Goal: Information Seeking & Learning: Learn about a topic

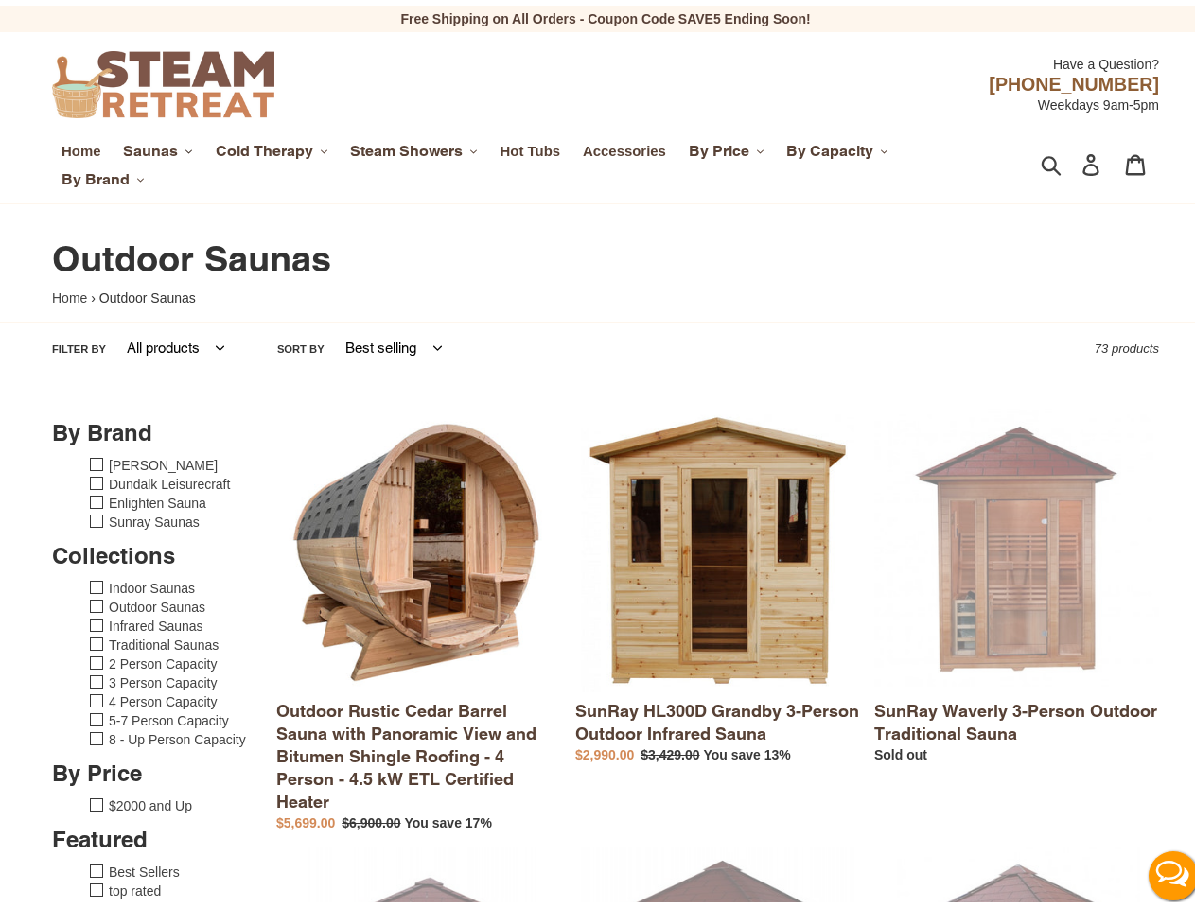
click at [157, 146] on span "Saunas" at bounding box center [150, 145] width 55 height 19
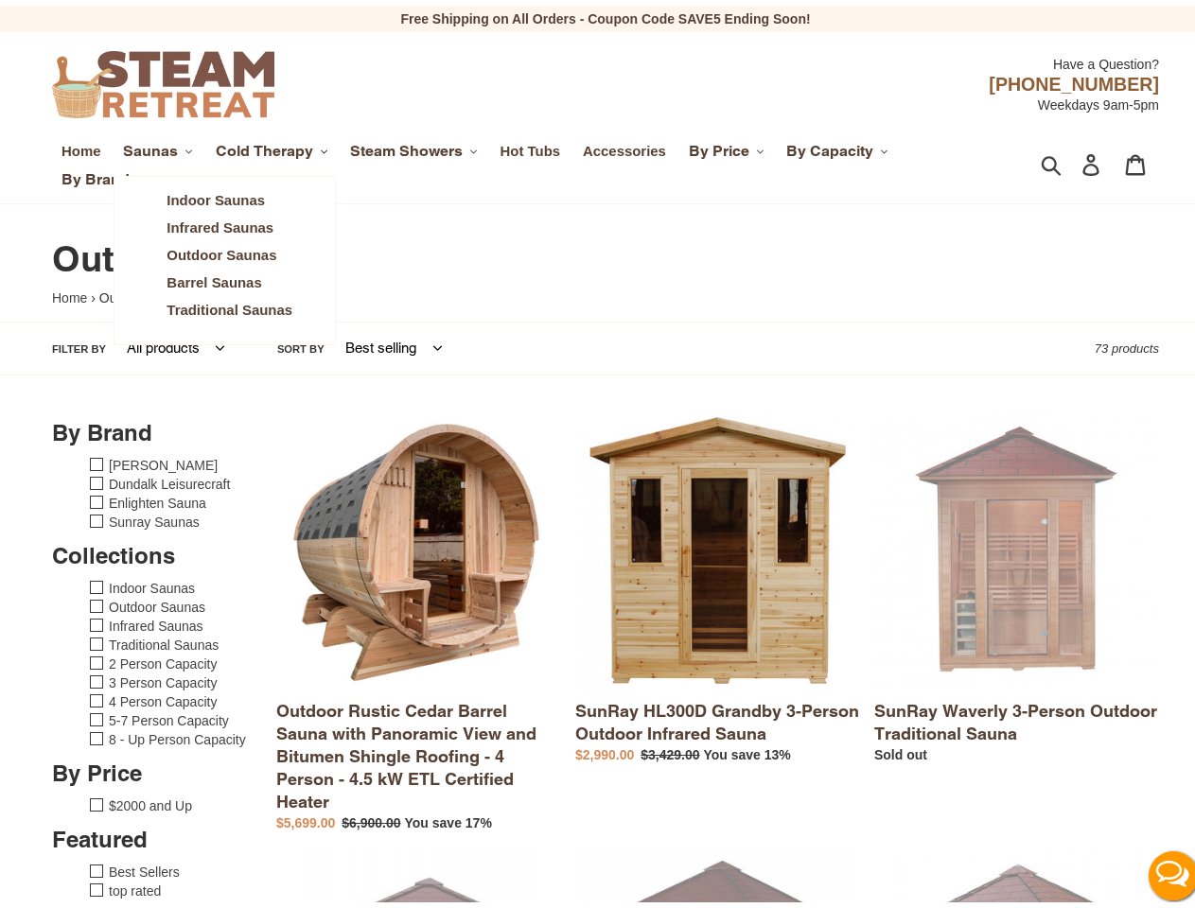
click at [272, 146] on span "Cold Therapy" at bounding box center [264, 145] width 97 height 19
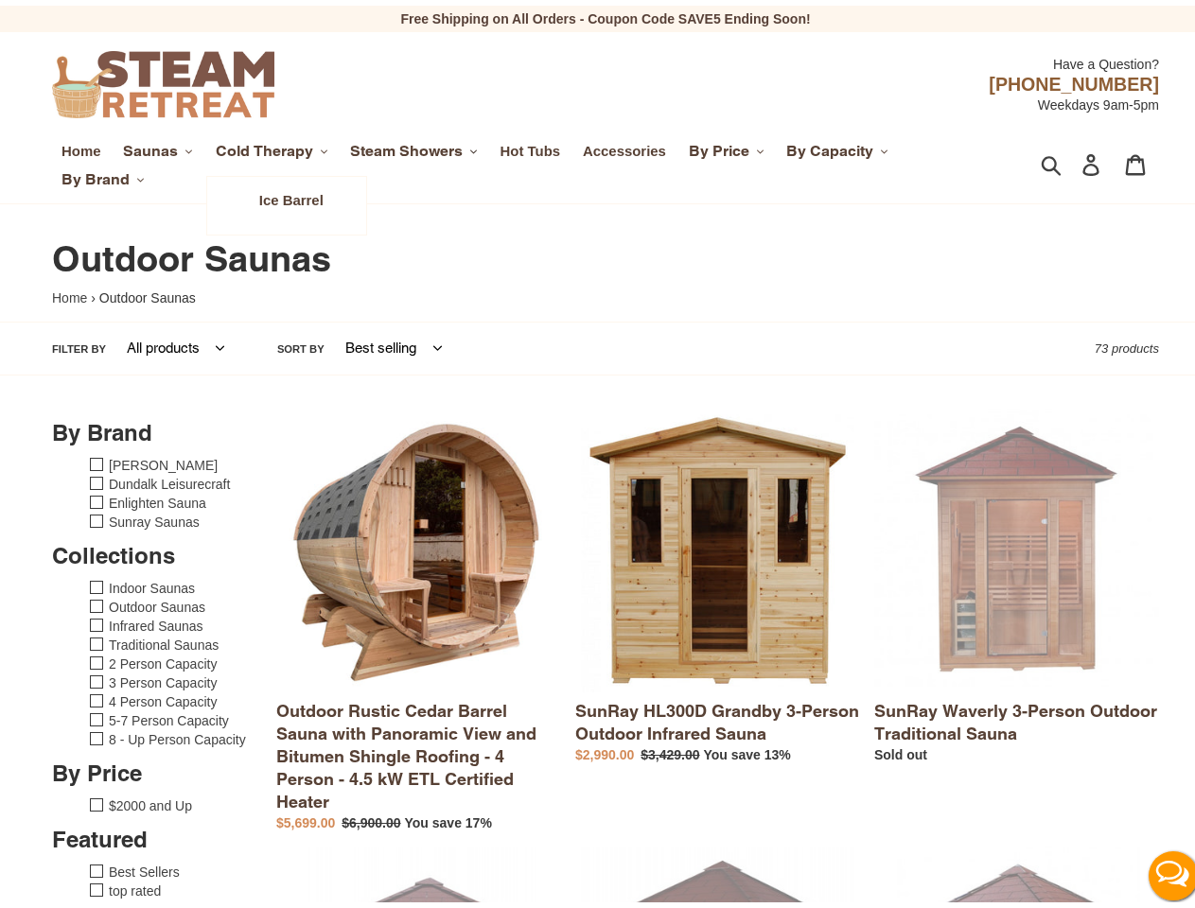
click at [416, 146] on span "Steam Showers" at bounding box center [406, 145] width 113 height 19
click at [729, 146] on span "By Price" at bounding box center [719, 145] width 61 height 19
click at [839, 146] on span "By Capacity" at bounding box center [829, 145] width 87 height 19
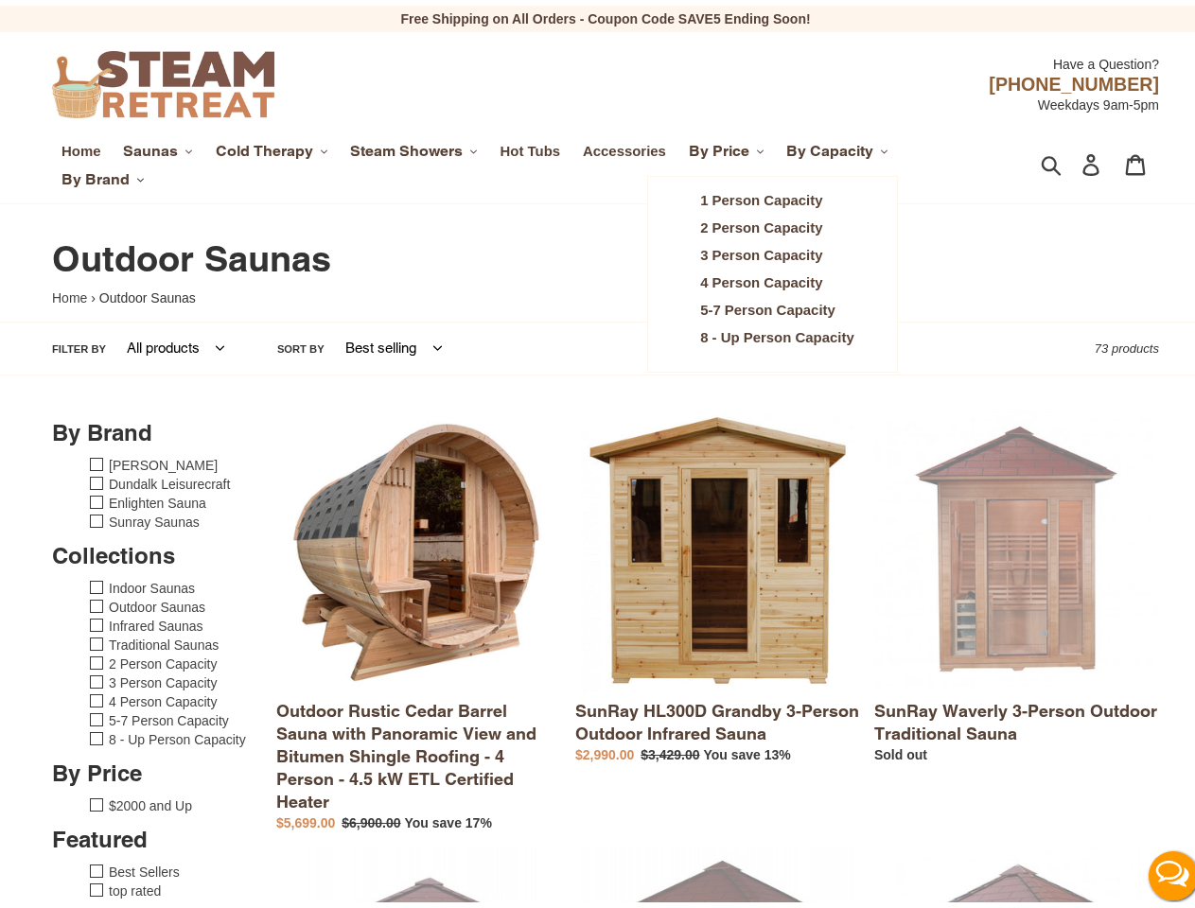
click at [102, 174] on span "By Brand" at bounding box center [95, 174] width 68 height 19
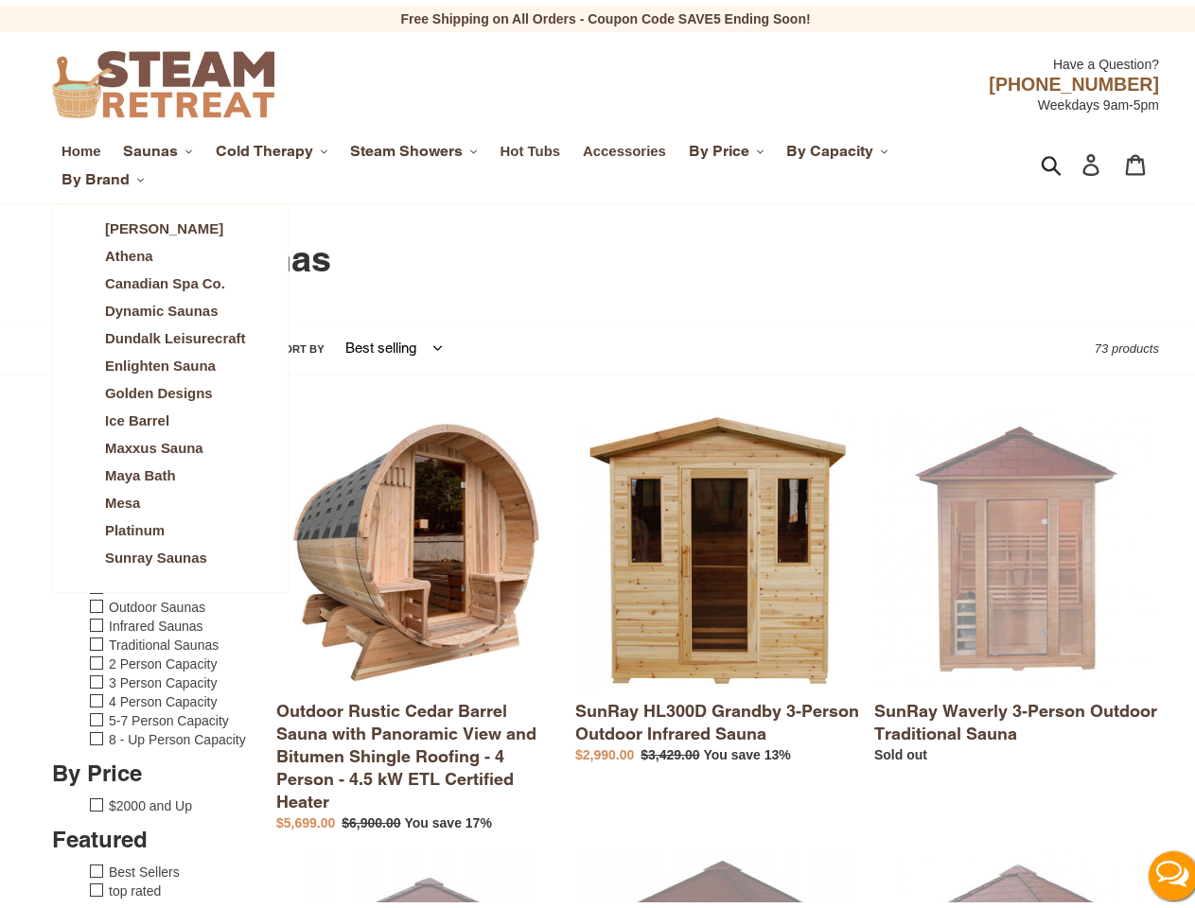
click at [1041, 160] on icon "button" at bounding box center [1051, 160] width 21 height 22
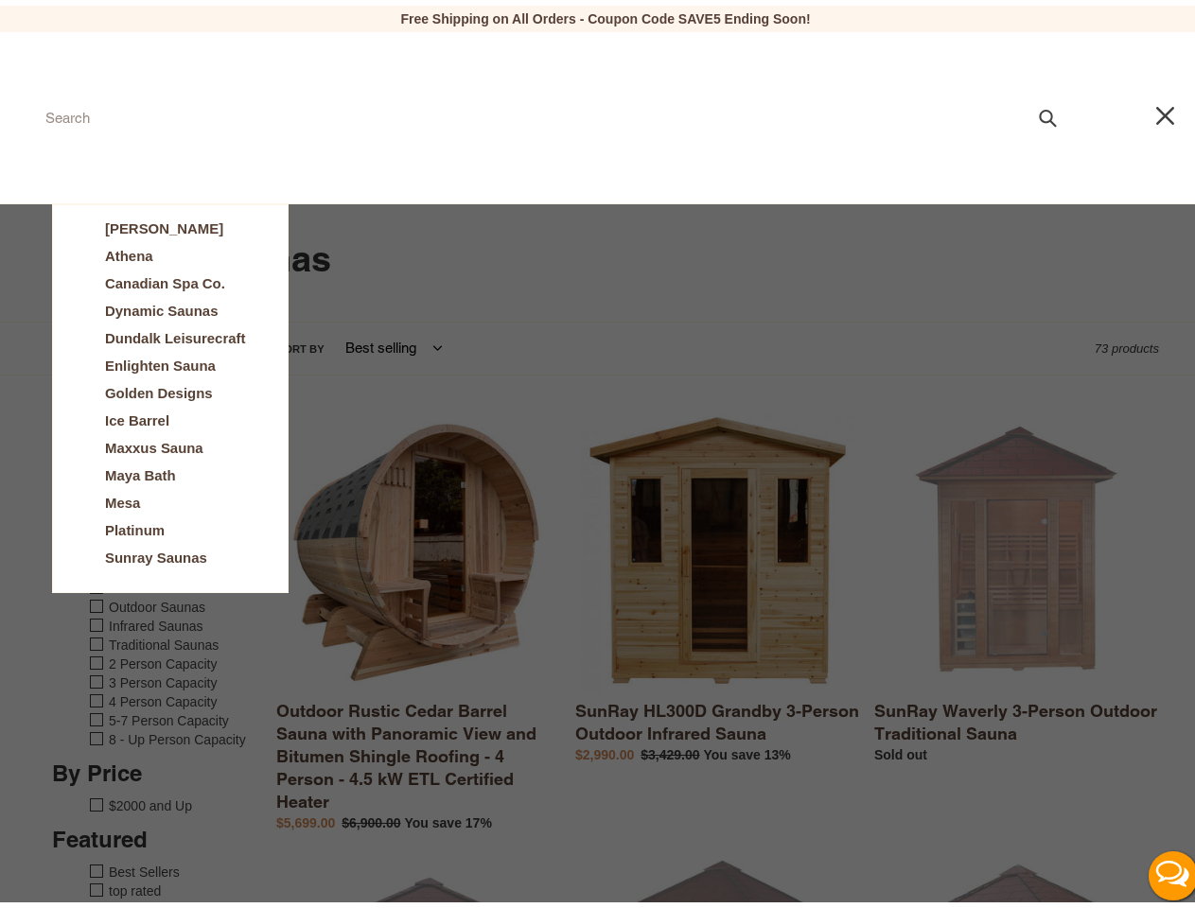
click at [1157, 870] on button "Live Chat" at bounding box center [1173, 870] width 76 height 76
